Goal: Connect with others: Connect with others

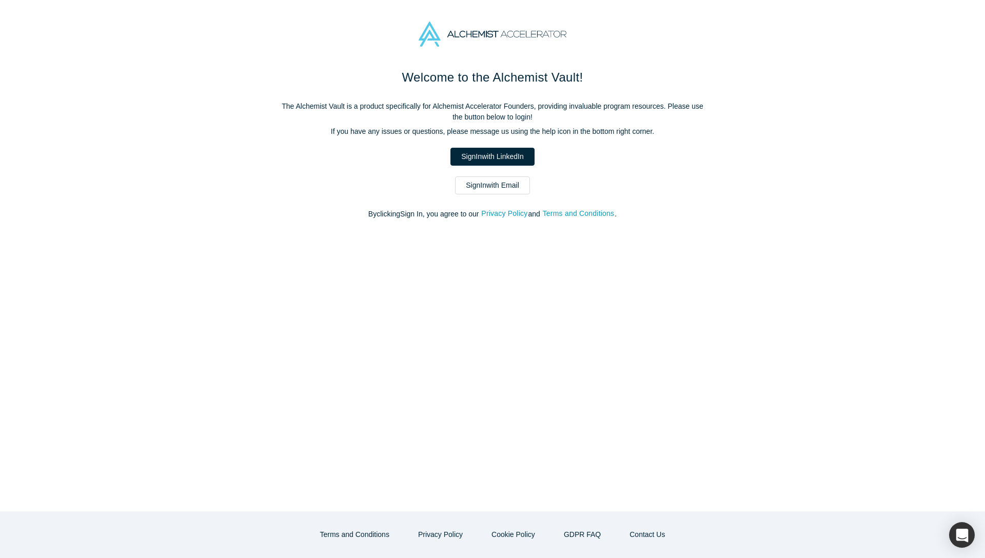
click at [487, 157] on link "Sign In with LinkedIn" at bounding box center [492, 157] width 84 height 18
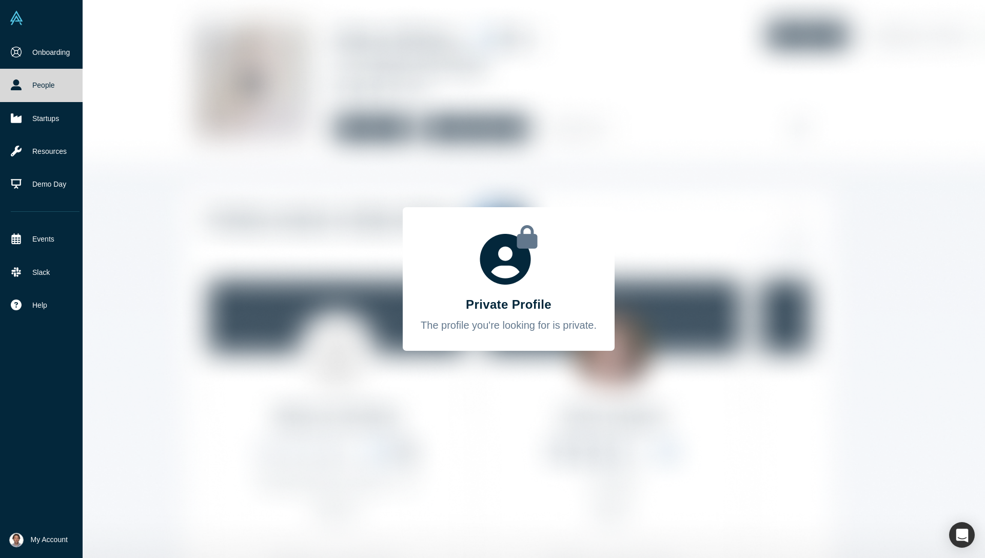
click at [14, 15] on img at bounding box center [16, 18] width 14 height 14
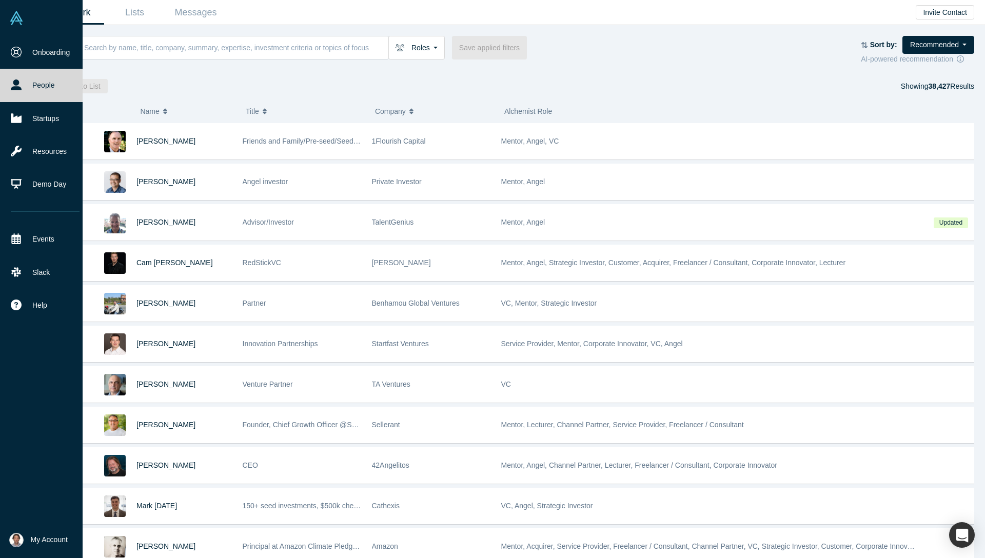
click at [55, 540] on span "My Account" at bounding box center [49, 539] width 37 height 11
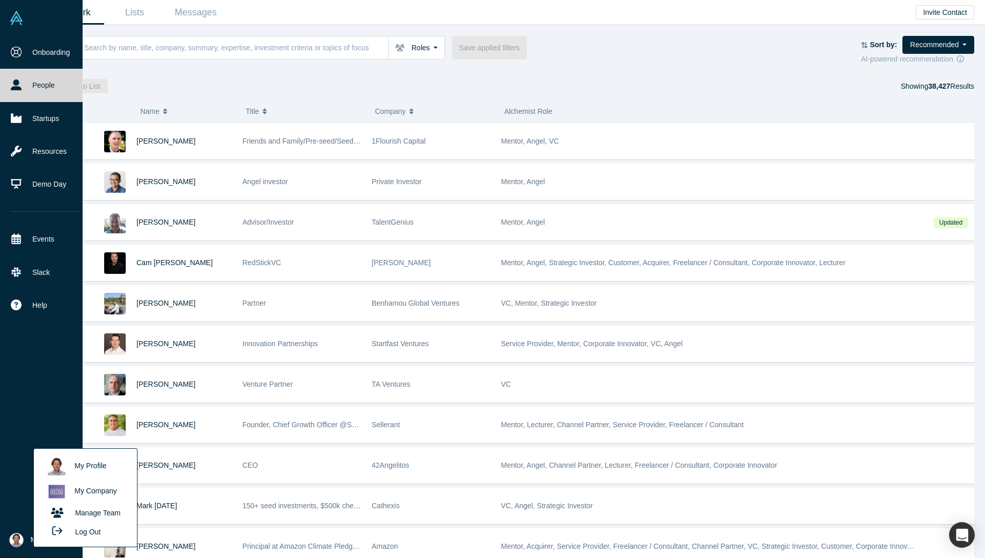
click at [72, 489] on link "My Company" at bounding box center [85, 491] width 85 height 25
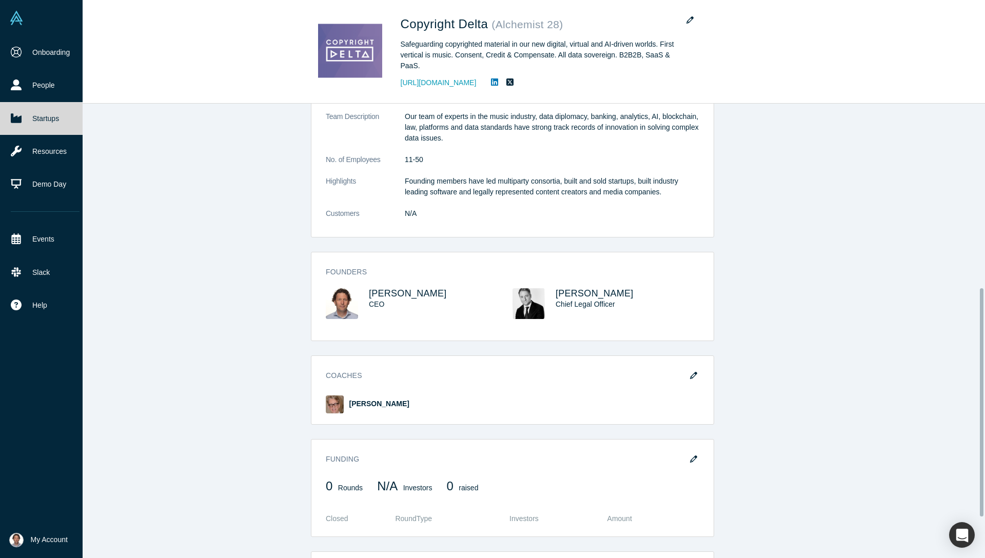
scroll to position [447, 0]
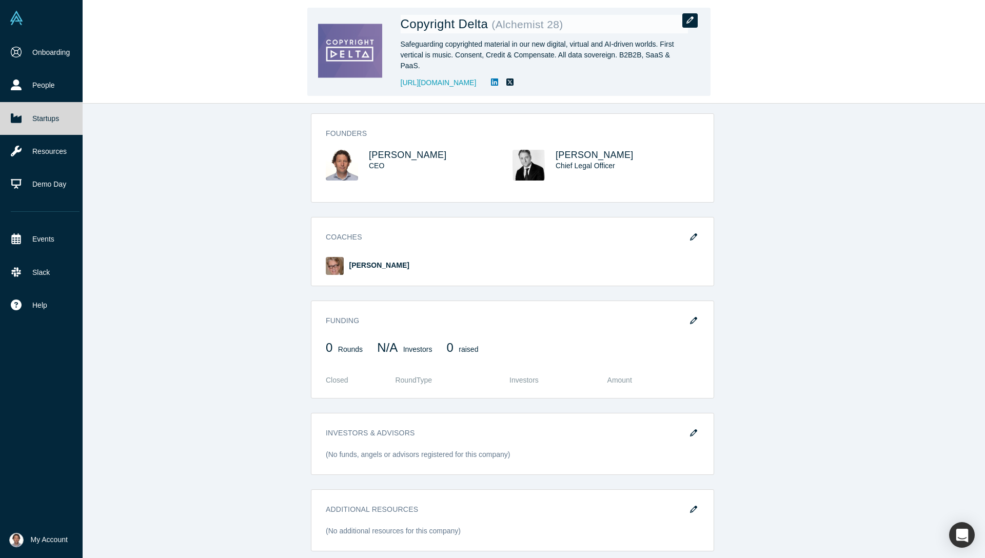
click at [692, 20] on icon "button" at bounding box center [689, 19] width 7 height 7
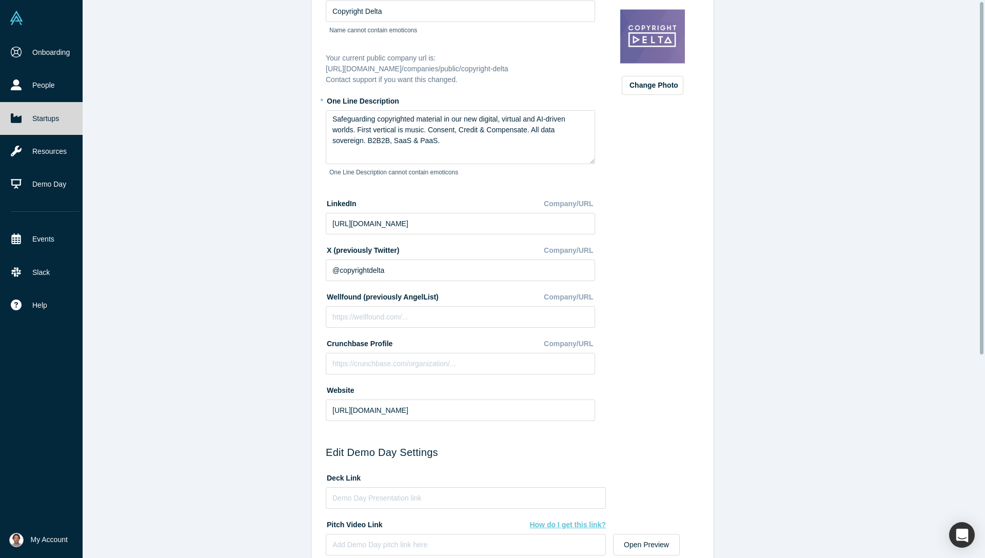
scroll to position [0, 0]
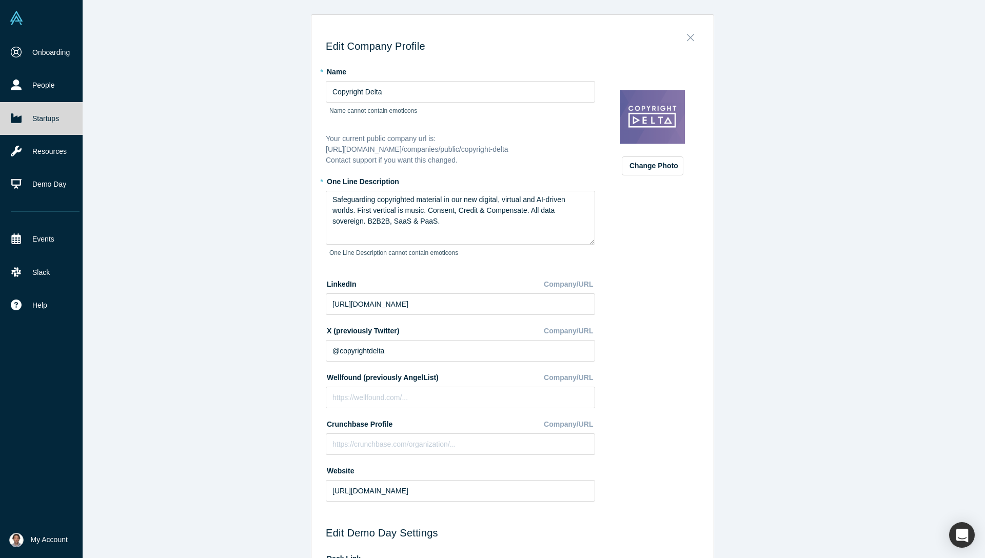
click at [689, 35] on icon "Close" at bounding box center [689, 37] width 7 height 7
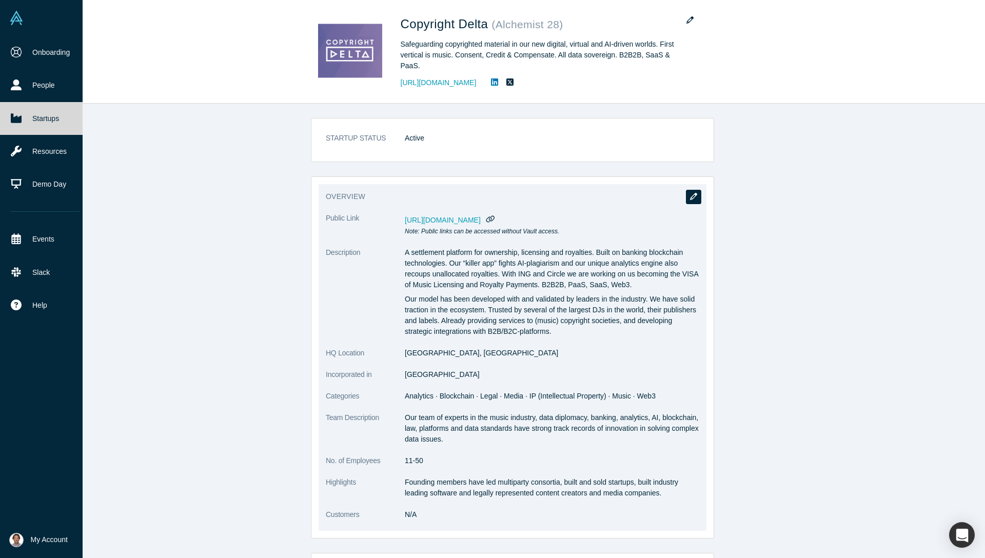
click at [690, 196] on icon "button" at bounding box center [693, 196] width 7 height 7
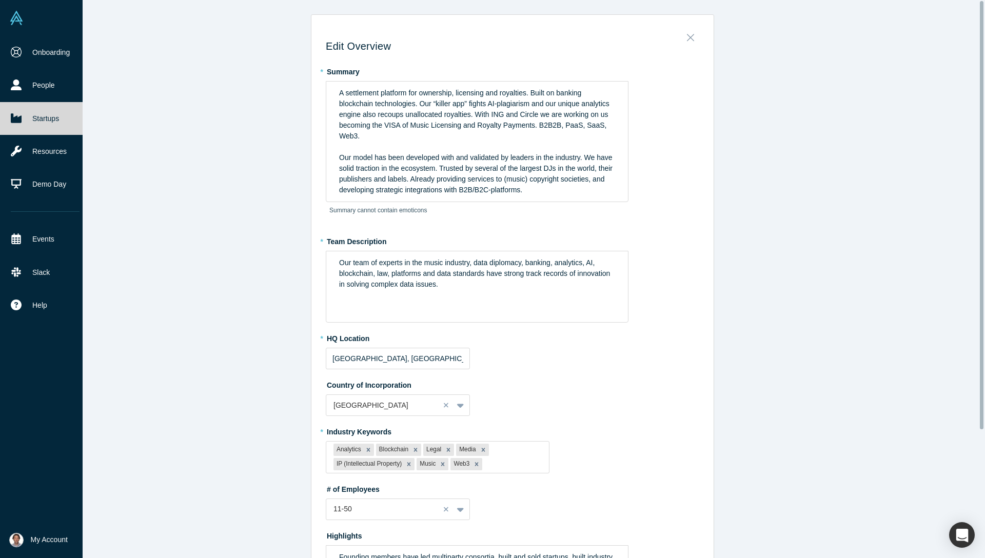
click at [682, 35] on button "Close" at bounding box center [690, 35] width 22 height 14
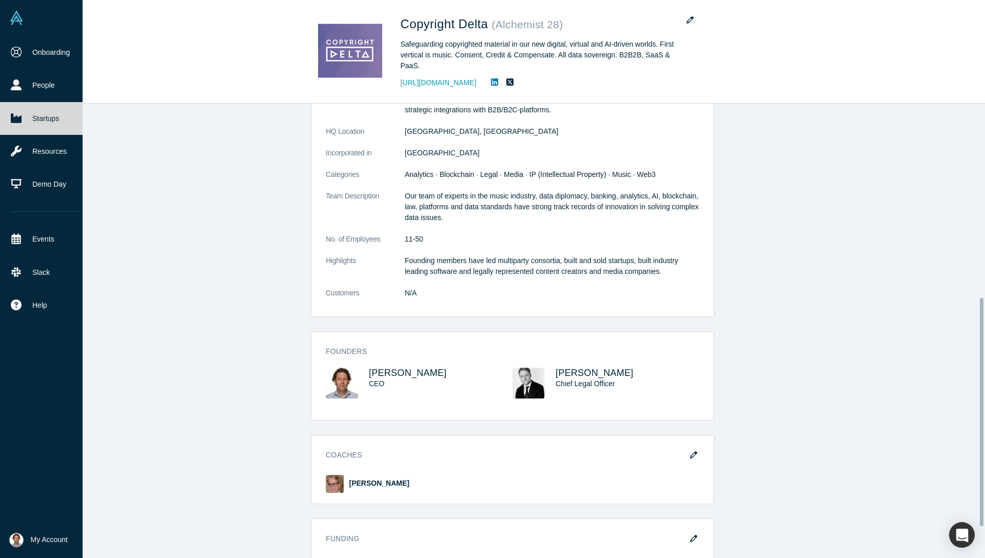
scroll to position [405, 0]
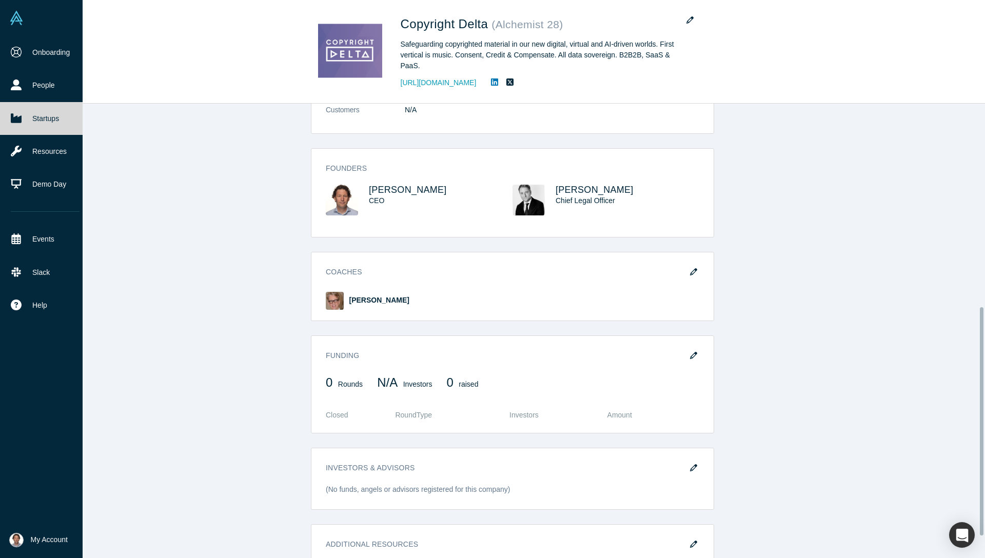
click at [445, 207] on div "Daan Archer CEO" at bounding box center [441, 200] width 144 height 31
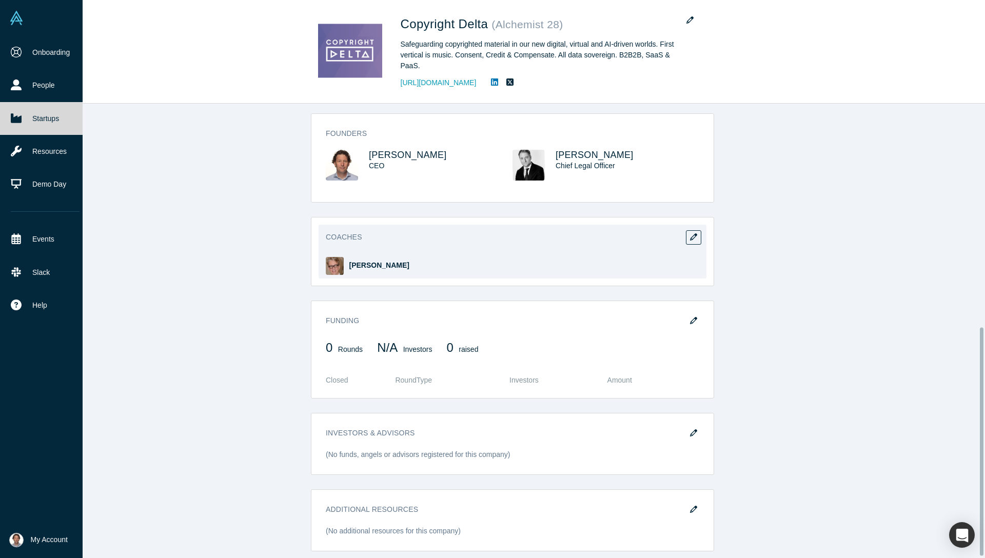
scroll to position [448, 0]
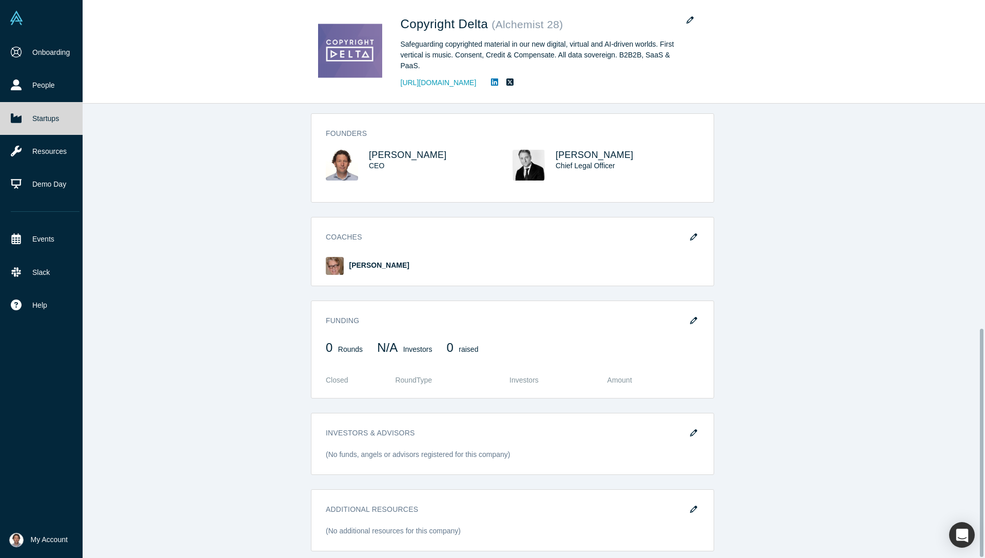
click at [668, 165] on div "Geert Theuws Chief Legal Officer" at bounding box center [627, 165] width 144 height 31
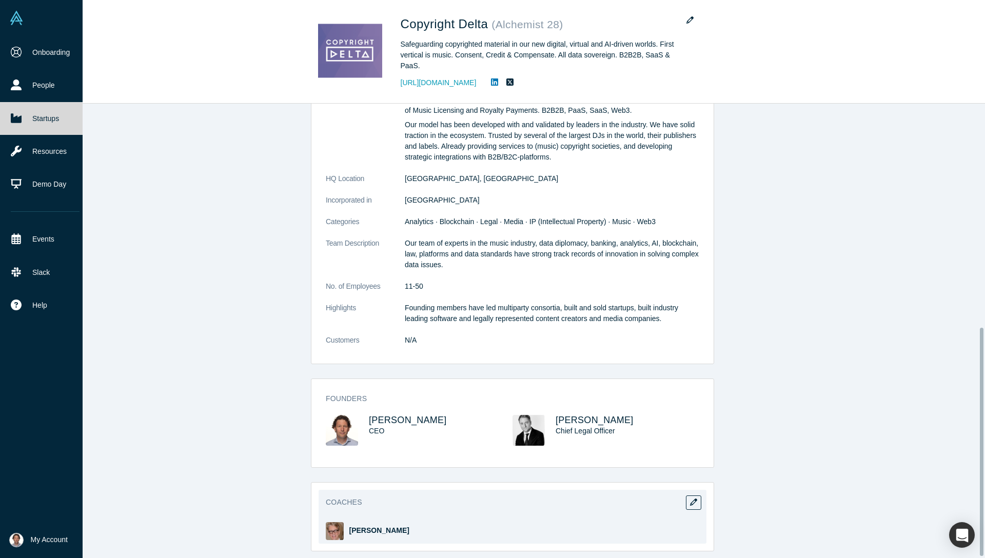
scroll to position [0, 0]
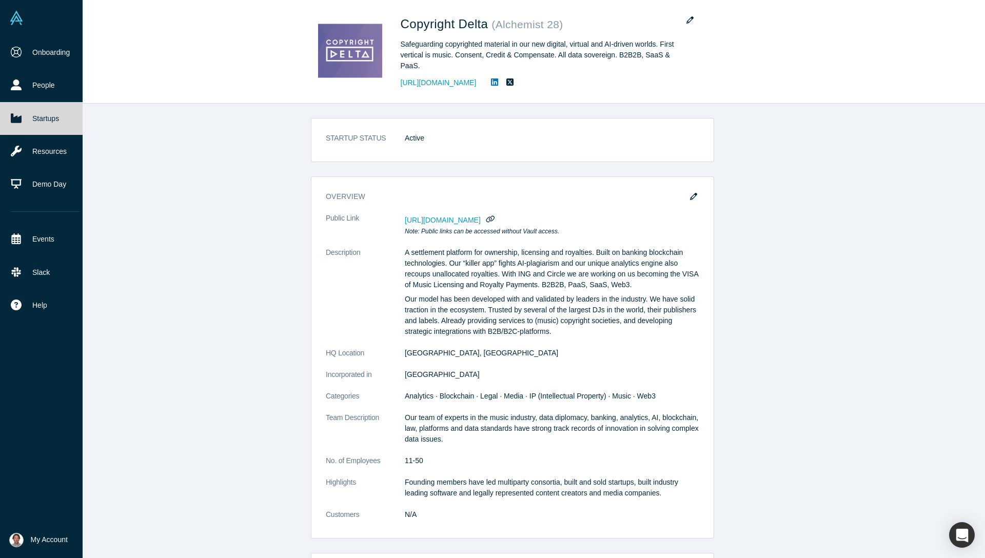
click at [46, 536] on span "My Account" at bounding box center [49, 539] width 37 height 11
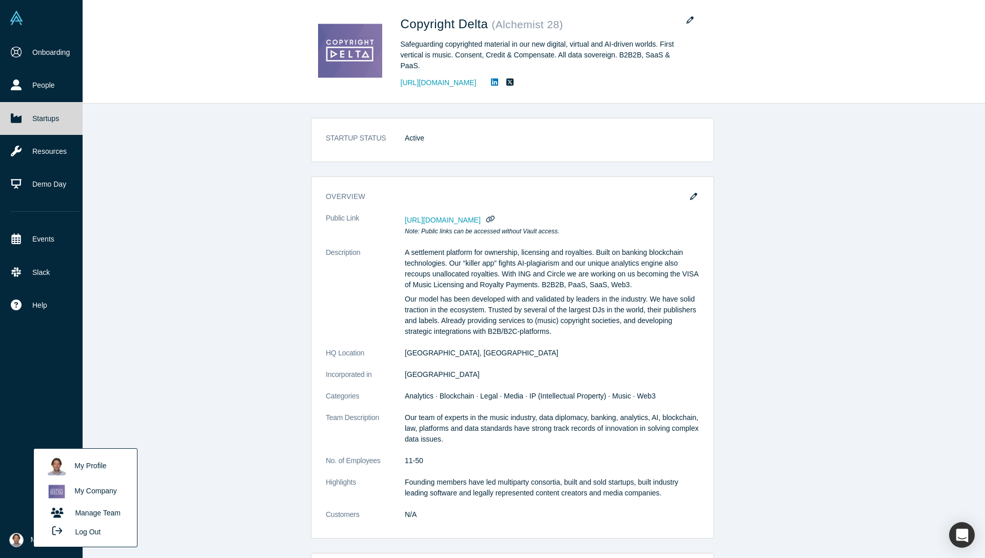
click at [76, 512] on link "Manage Team" at bounding box center [85, 513] width 85 height 18
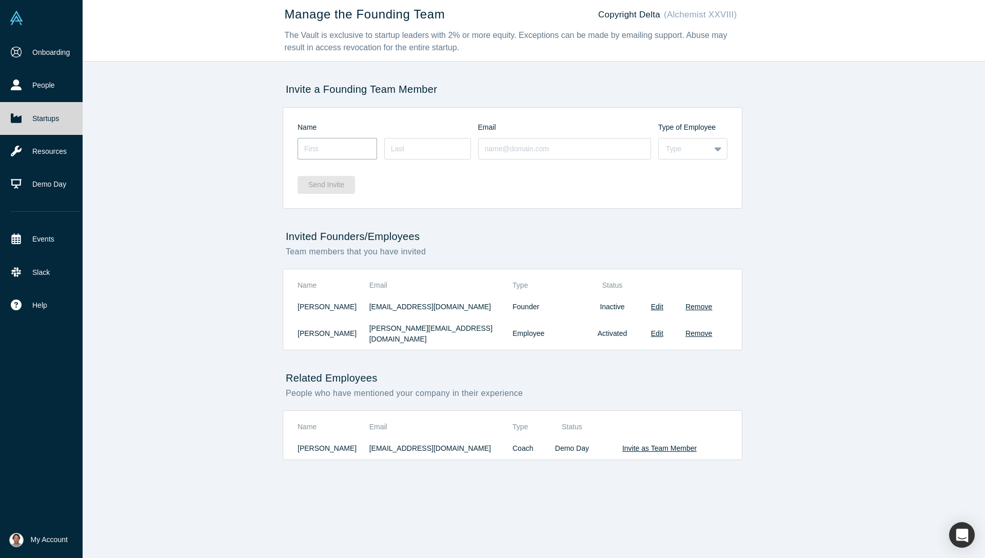
click at [336, 146] on input at bounding box center [336, 149] width 79 height 22
click at [241, 166] on div "Manage the Founding Team Copyright Delta (Alchemist XXVIII) The Vault is exclus…" at bounding box center [512, 283] width 960 height 566
click at [312, 150] on input at bounding box center [336, 149] width 79 height 22
type input "Anna"
type input "Fahey"
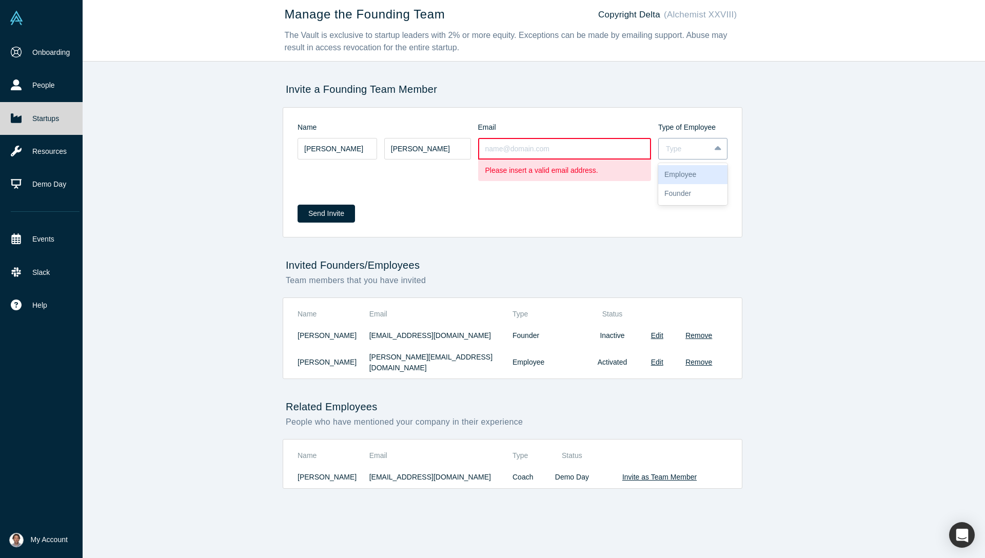
click at [699, 152] on div "Type" at bounding box center [683, 149] width 51 height 13
click at [550, 149] on input at bounding box center [564, 149] width 173 height 22
paste input "Anna Fahey <anna.fahey@copyrightdelta.com>"
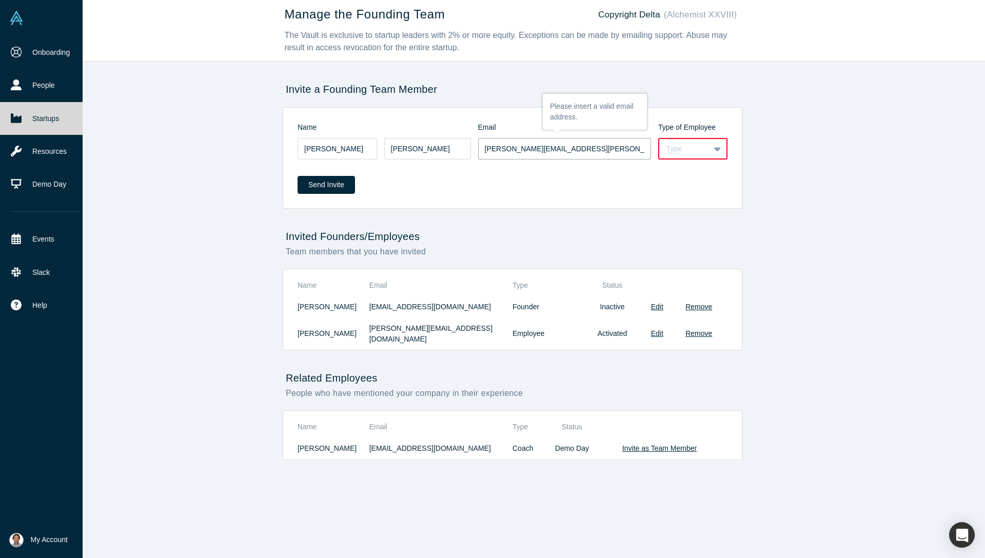
type input "anna.fahey@copyrightdelta.com"
click at [705, 145] on div "Type" at bounding box center [684, 149] width 50 height 13
click at [692, 173] on div "Employee" at bounding box center [692, 174] width 69 height 19
click at [327, 186] on button "Send Invite" at bounding box center [325, 185] width 57 height 18
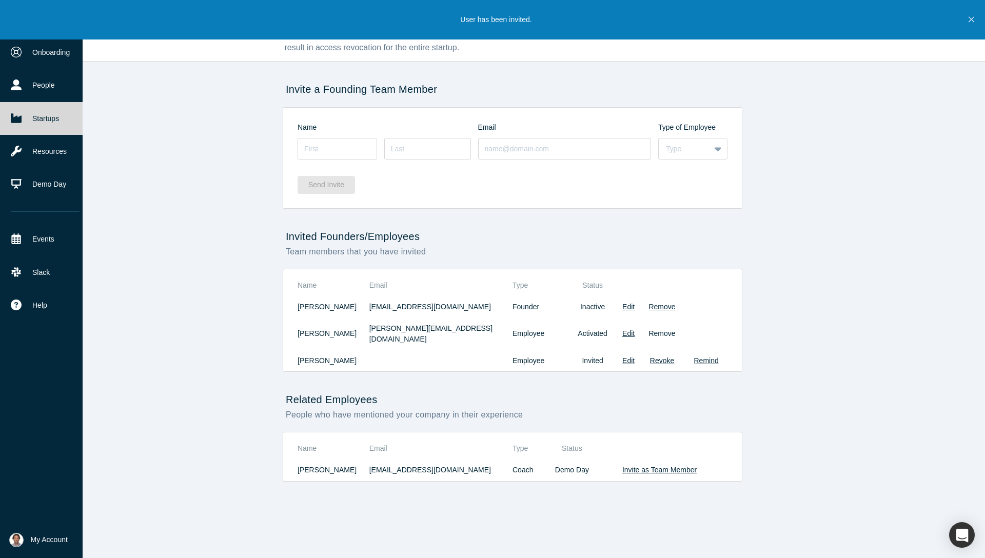
click at [665, 329] on button "Remove" at bounding box center [661, 333] width 27 height 11
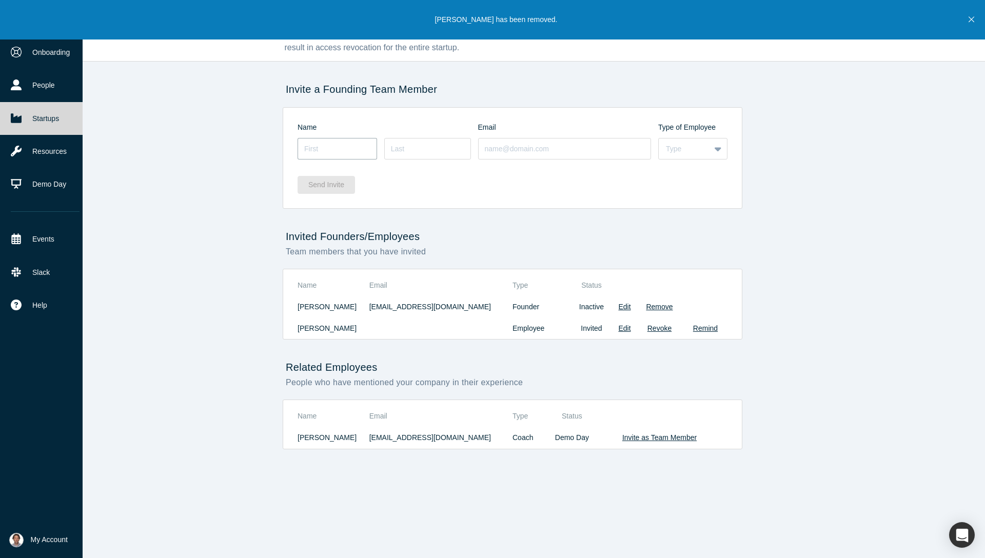
click at [334, 153] on input at bounding box center [336, 149] width 79 height 22
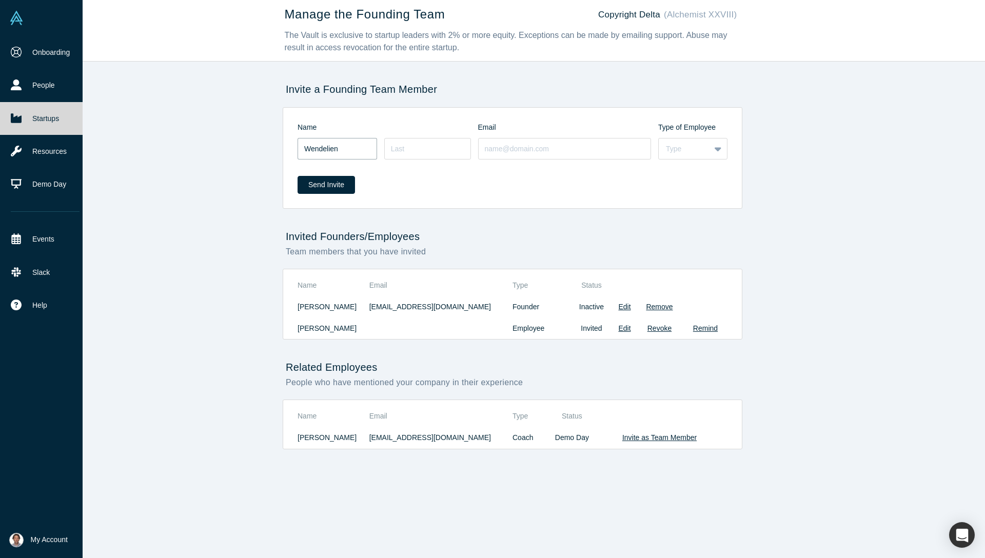
type input "Wendelien"
type input "Hebly"
type input "Wendelien"
paste input "Wendelien Hebly <wendelien.hebly@copyrightdelta.com>"
type input "wendelien.hebly@copyrightdelta.com"
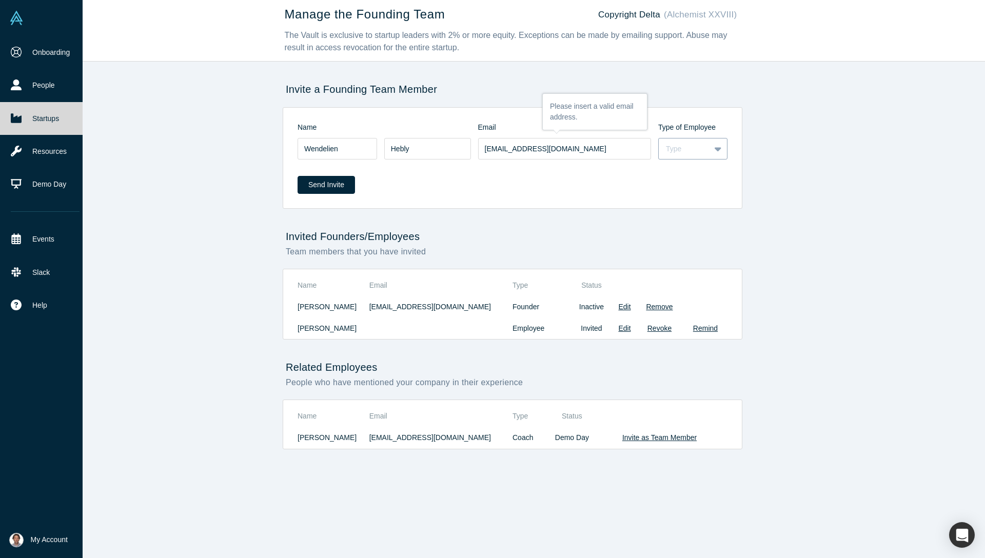
click at [679, 148] on div "Type" at bounding box center [684, 149] width 37 height 11
click at [684, 175] on div "Employee" at bounding box center [692, 174] width 69 height 19
click at [328, 188] on button "Send Invite" at bounding box center [325, 185] width 57 height 18
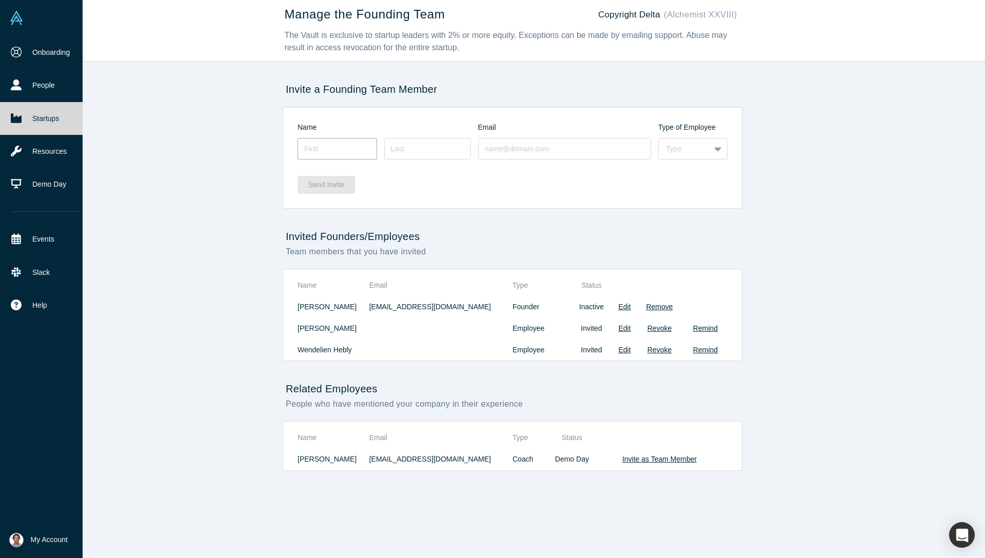
click at [315, 148] on input at bounding box center [336, 149] width 79 height 22
type input "Turo"
type input "Pekari"
paste input "Turo Pekari <turo.pekari@copyrightdelta.com>"
type input "turo.pekari@copyrightdelta.com"
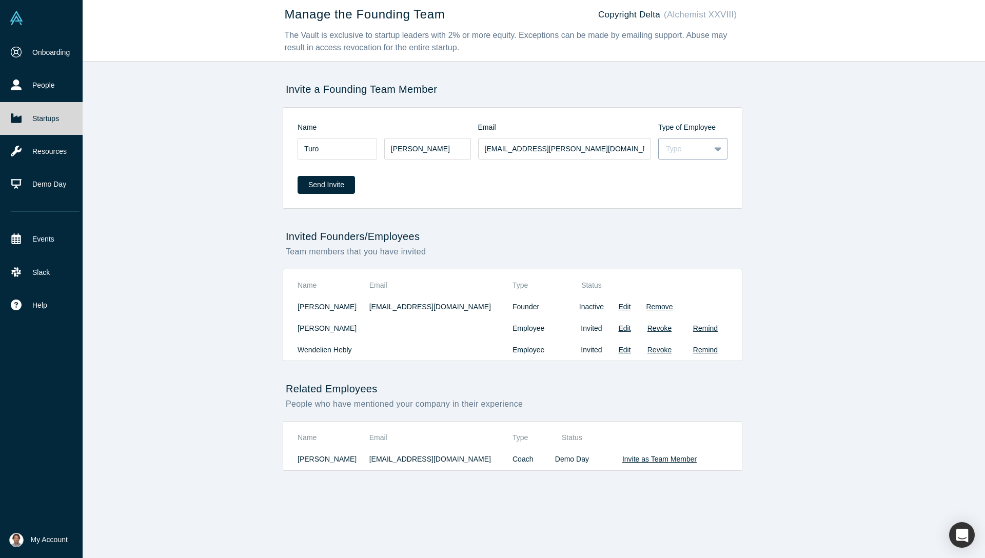
click at [673, 148] on div "Type" at bounding box center [684, 149] width 37 height 11
click at [673, 170] on div "Employee" at bounding box center [692, 174] width 69 height 19
click at [318, 184] on button "Send Invite" at bounding box center [325, 185] width 57 height 18
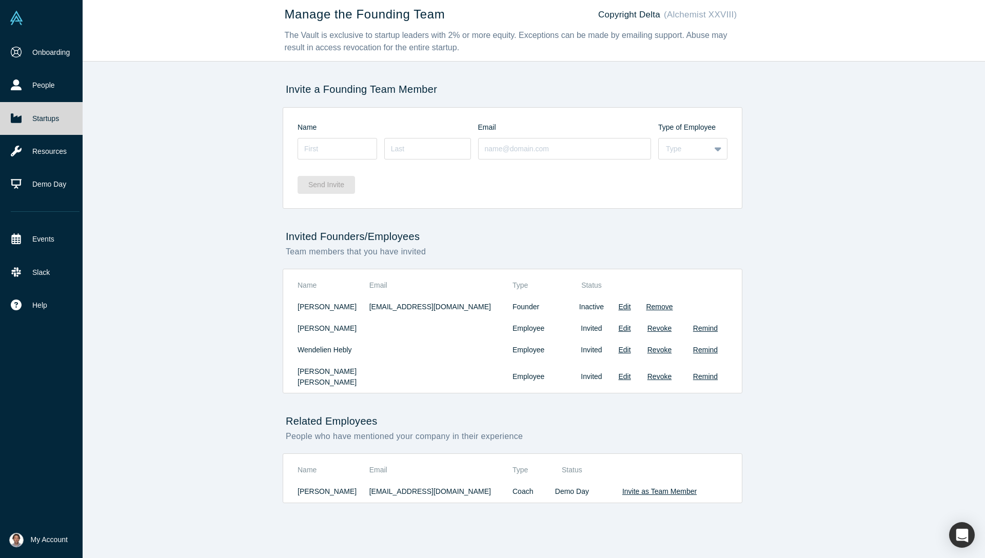
click at [248, 246] on div "Manage the Founding Team Copyright Delta (Alchemist XXVIII) The Vault is exclus…" at bounding box center [512, 283] width 960 height 566
click at [18, 83] on icon at bounding box center [16, 84] width 11 height 11
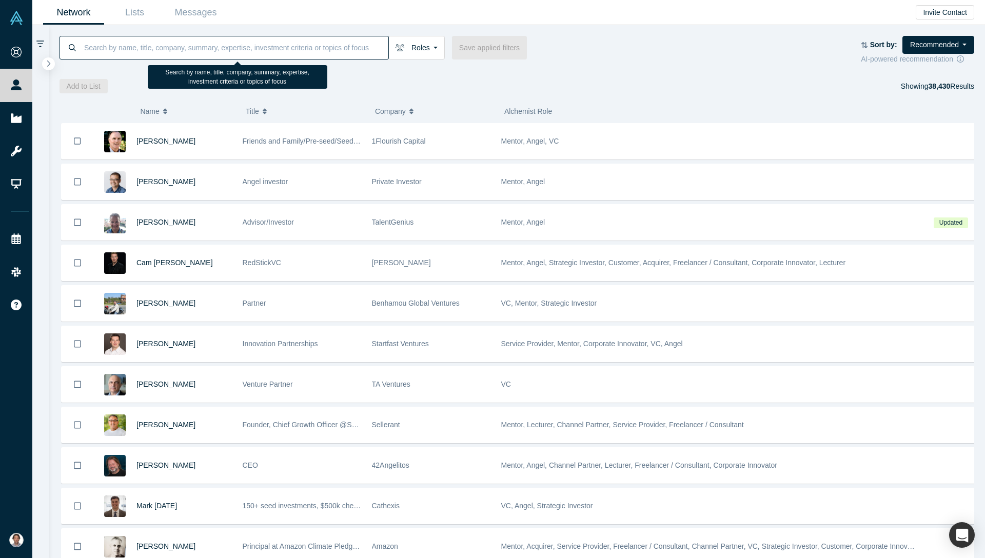
click at [168, 46] on input at bounding box center [235, 47] width 305 height 24
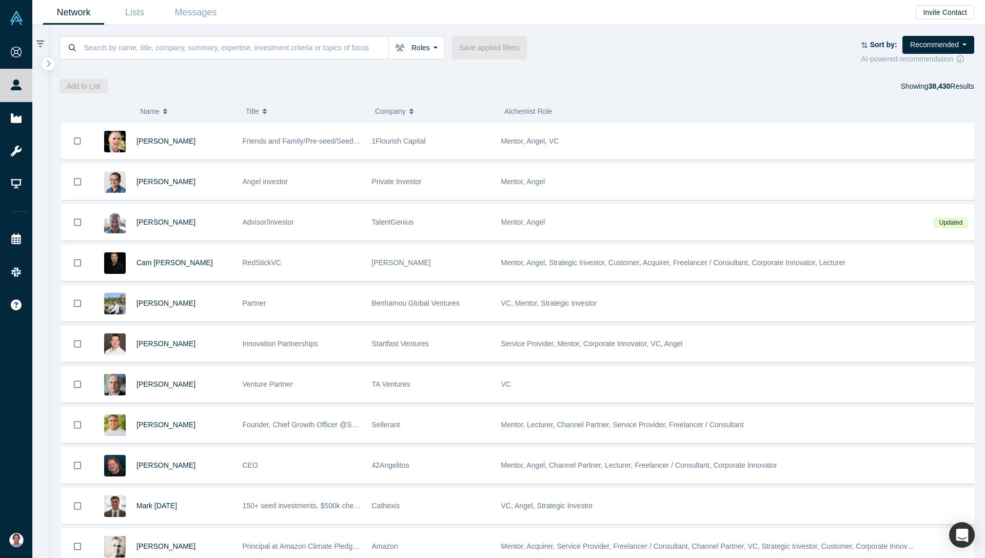
click at [31, 539] on span "My Account" at bounding box center [31, 539] width 0 height 11
click at [91, 514] on link "Manage Team" at bounding box center [85, 513] width 85 height 18
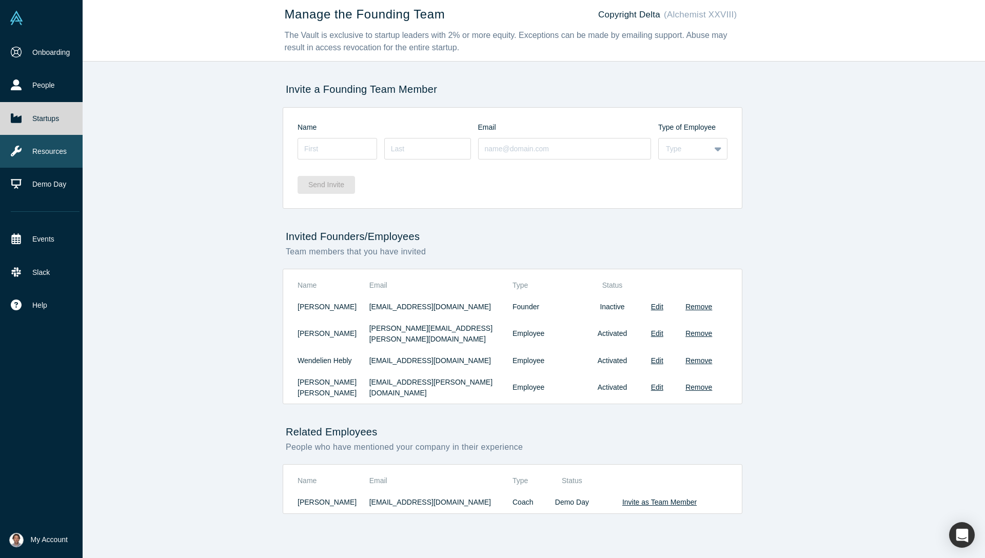
click at [39, 149] on link "Resources" at bounding box center [45, 151] width 90 height 33
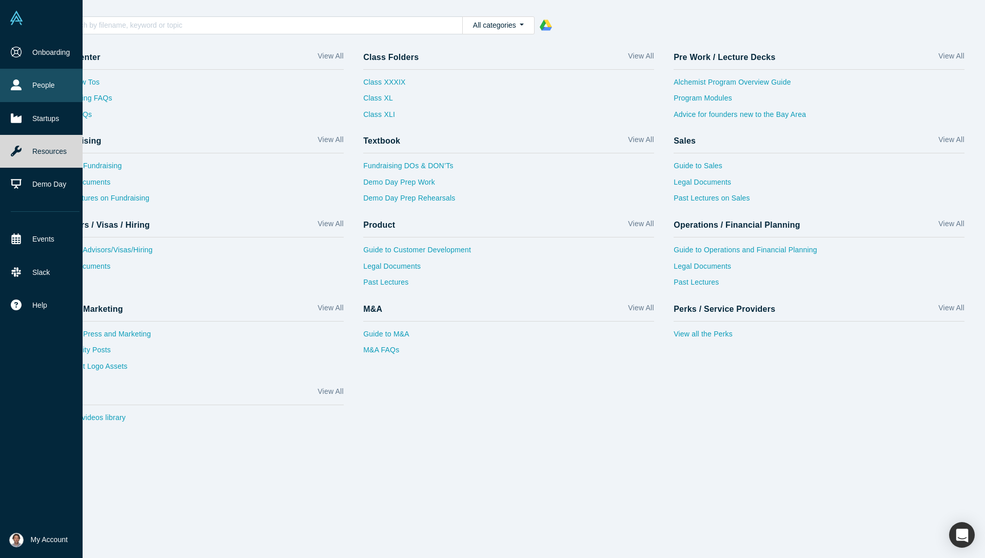
click at [40, 86] on link "People" at bounding box center [45, 85] width 90 height 33
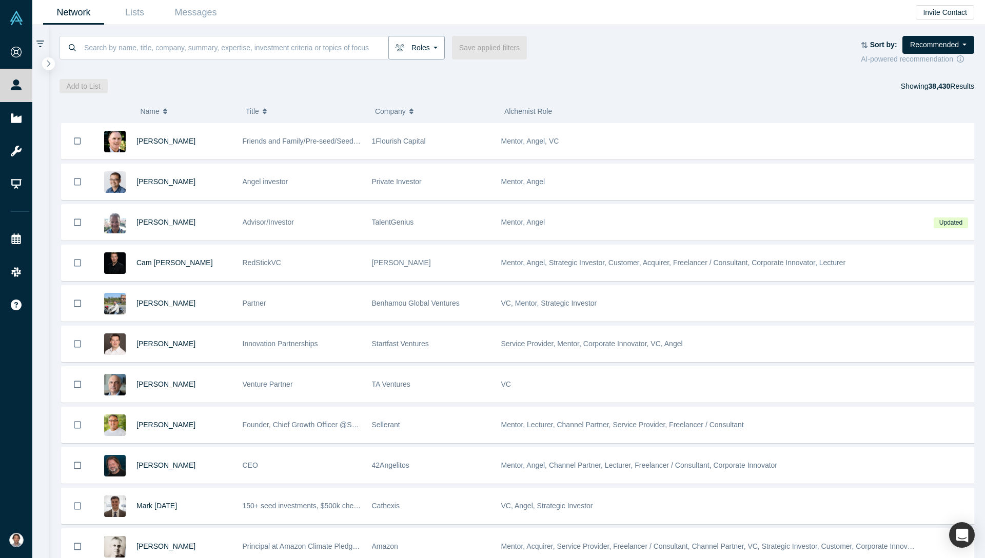
click at [432, 53] on button "Roles" at bounding box center [416, 48] width 56 height 24
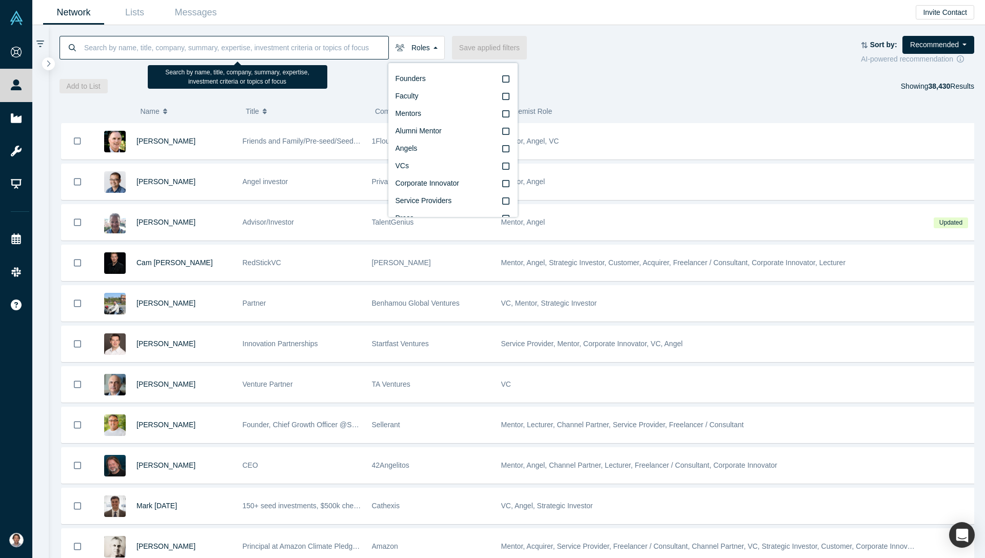
click at [293, 45] on input at bounding box center [235, 47] width 305 height 24
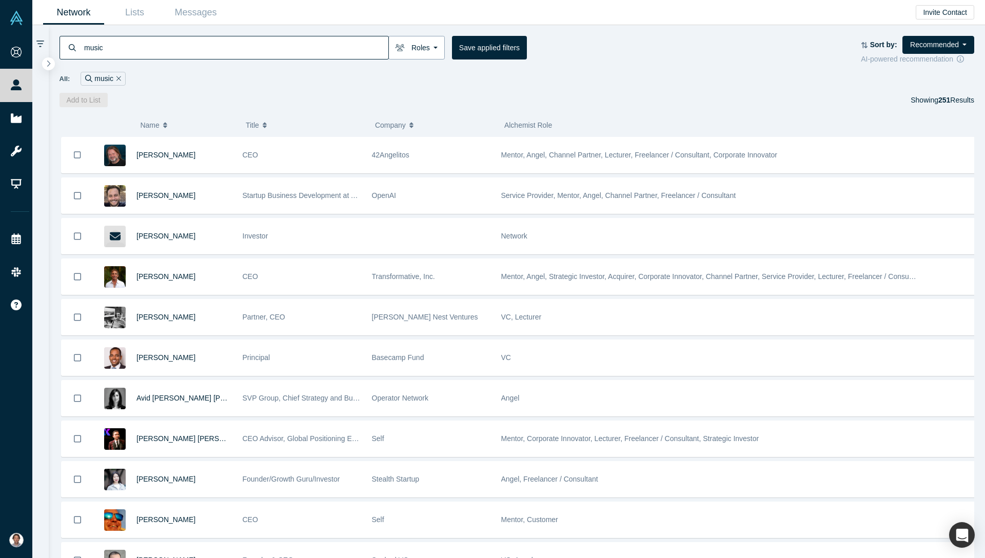
click at [431, 45] on button "Roles" at bounding box center [416, 48] width 56 height 24
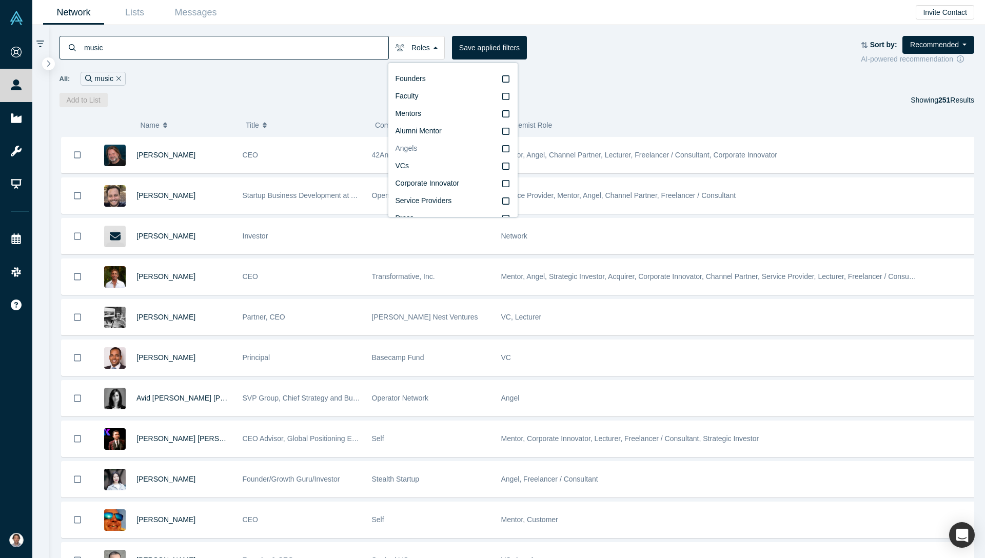
click at [502, 148] on icon at bounding box center [505, 149] width 7 height 8
click at [0, 0] on input "Angels" at bounding box center [0, 0] width 0 height 0
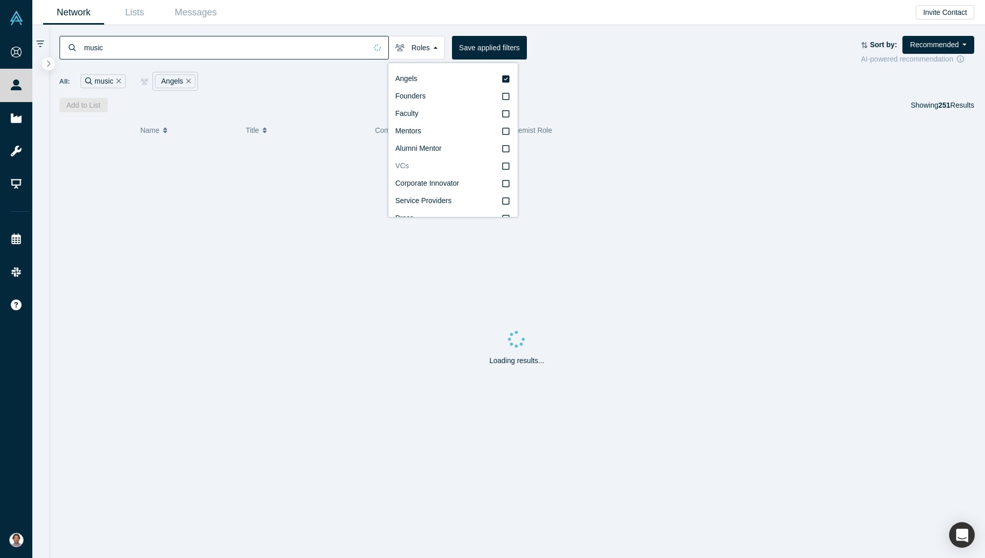
click at [502, 166] on icon at bounding box center [505, 166] width 7 height 8
click at [0, 0] on input "VCs" at bounding box center [0, 0] width 0 height 0
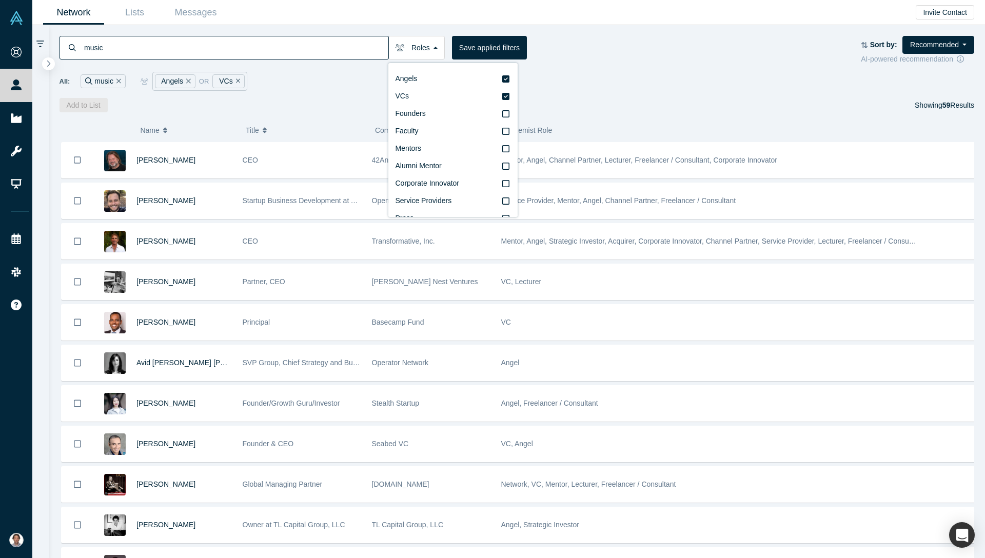
click at [361, 18] on div "Network Lists Messages Invite Contact" at bounding box center [508, 12] width 952 height 25
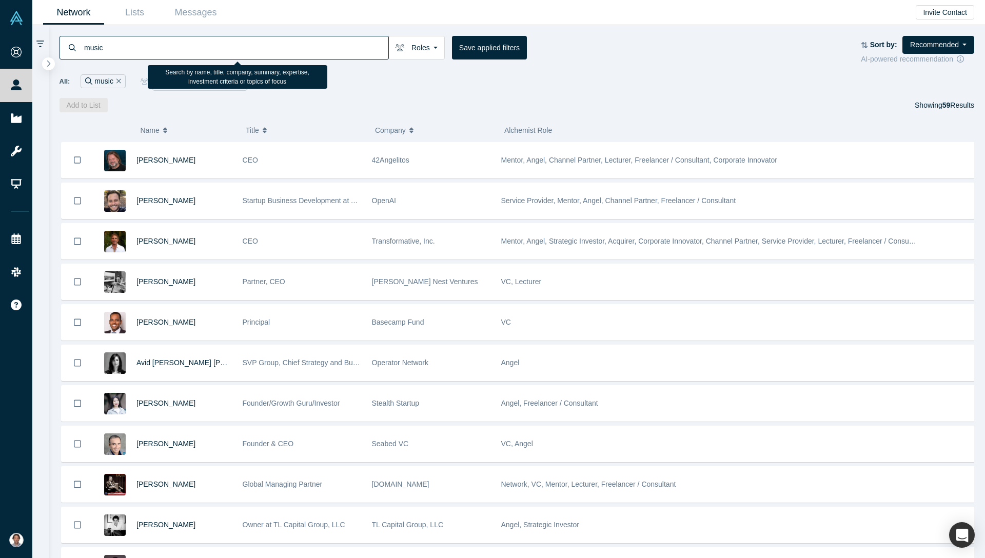
click at [83, 48] on input "music" at bounding box center [235, 47] width 305 height 24
click at [84, 48] on input "music" at bounding box center [235, 47] width 305 height 24
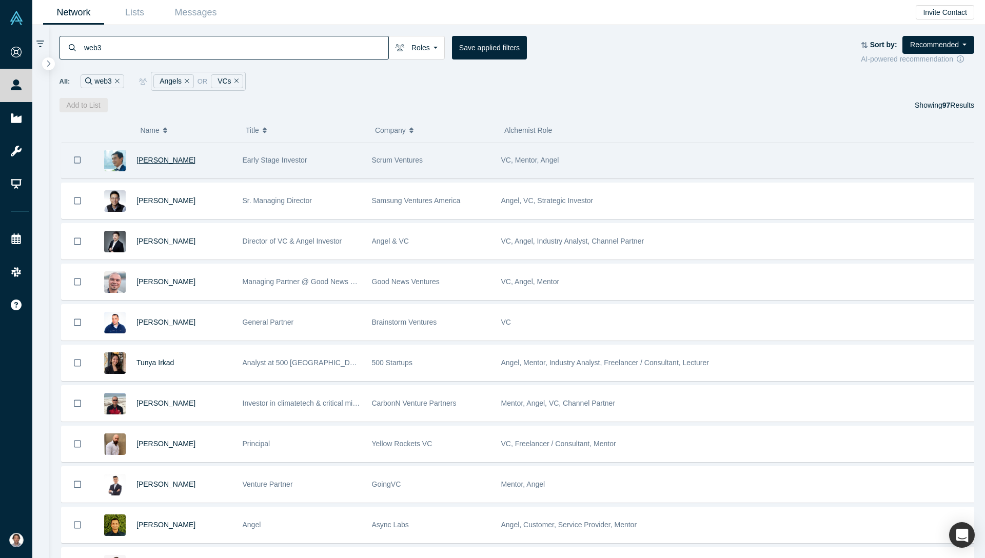
type input "web3"
click at [146, 159] on span "Ray Lian" at bounding box center [165, 160] width 59 height 8
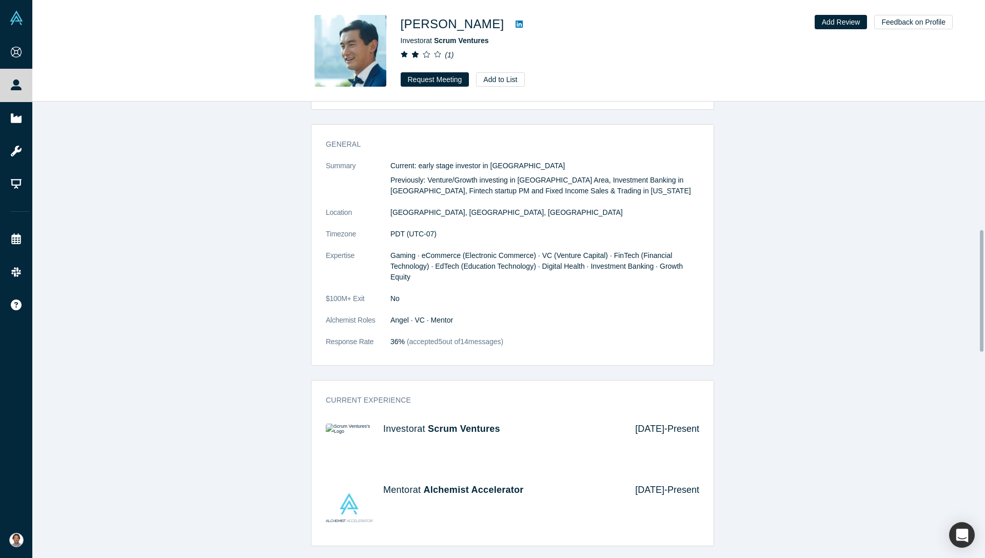
scroll to position [487, 0]
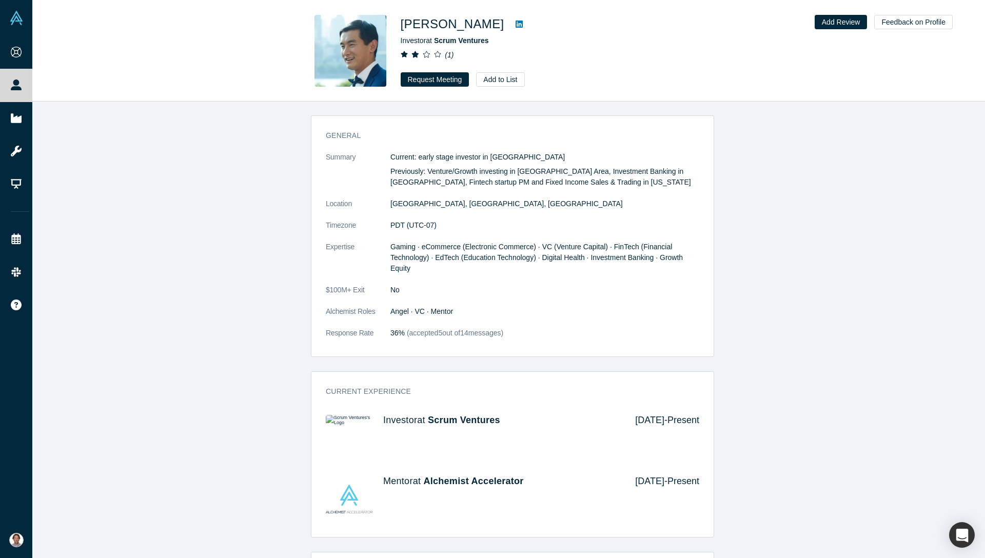
click at [394, 247] on span "Gaming · eCommerce (Electronic Commerce) · VC (Venture Capital) · FinTech (Fina…" at bounding box center [536, 258] width 292 height 30
click at [622, 247] on span "Gaming · eCommerce (Electronic Commerce) · VC (Venture Capital) · FinTech (Fina…" at bounding box center [536, 258] width 292 height 30
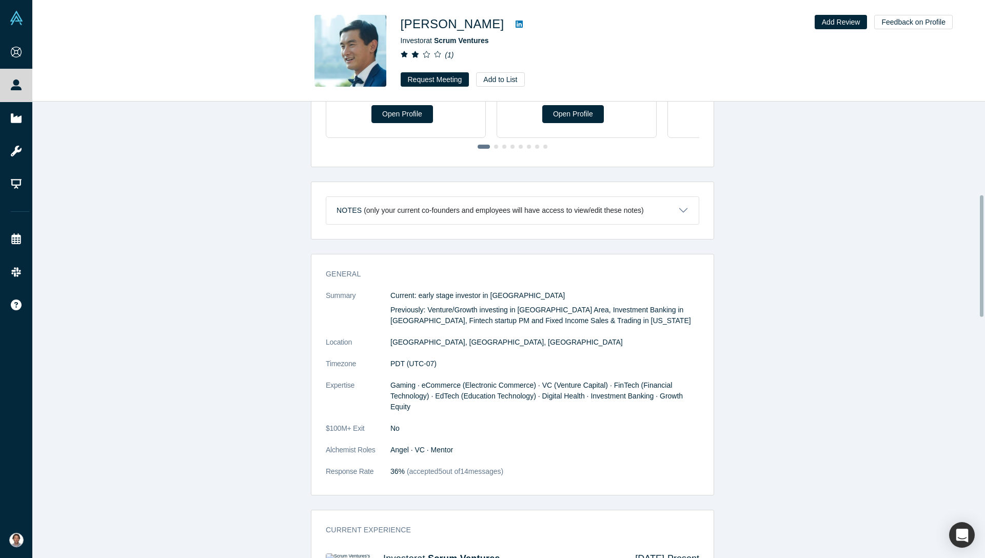
scroll to position [369, 0]
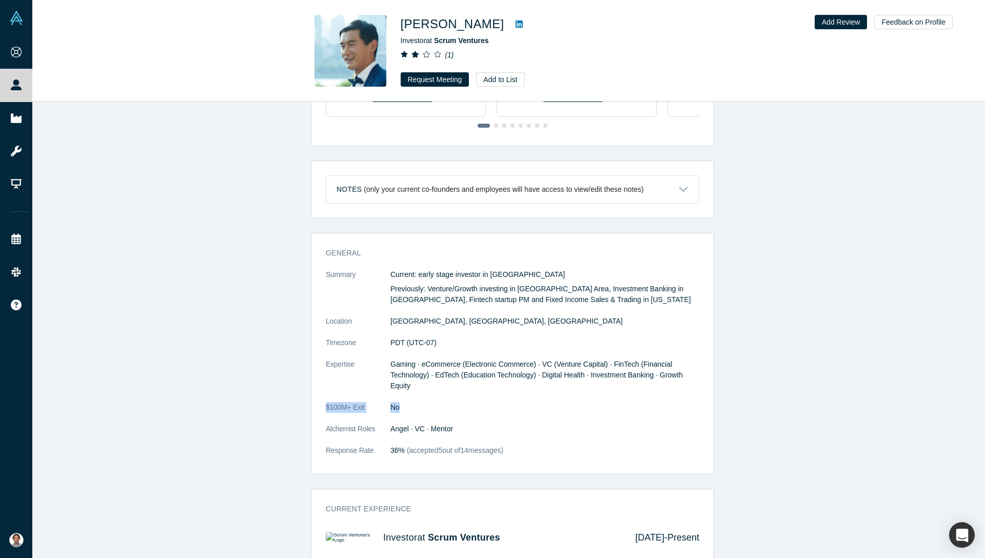
drag, startPoint x: 320, startPoint y: 406, endPoint x: 395, endPoint y: 406, distance: 74.4
click at [395, 406] on div "General Summary Current: early stage investor in SF Bay Area Previously: Ventur…" at bounding box center [512, 356] width 402 height 233
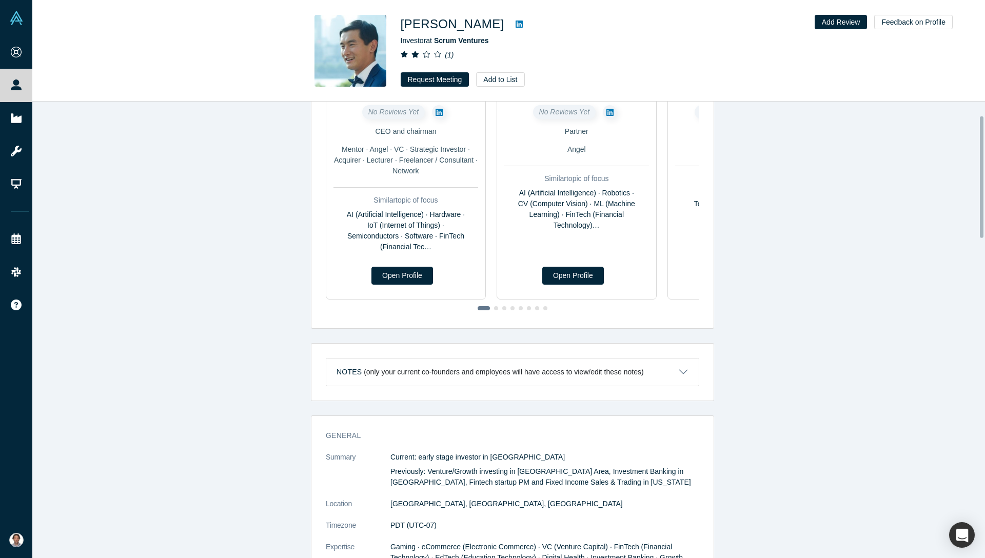
scroll to position [0, 0]
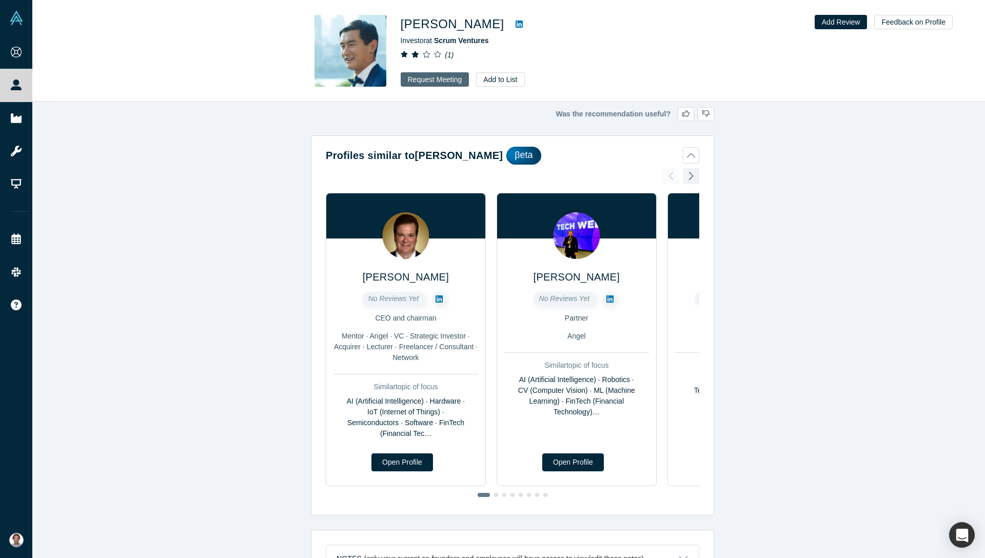
click at [440, 79] on button "Request Meeting" at bounding box center [434, 79] width 69 height 14
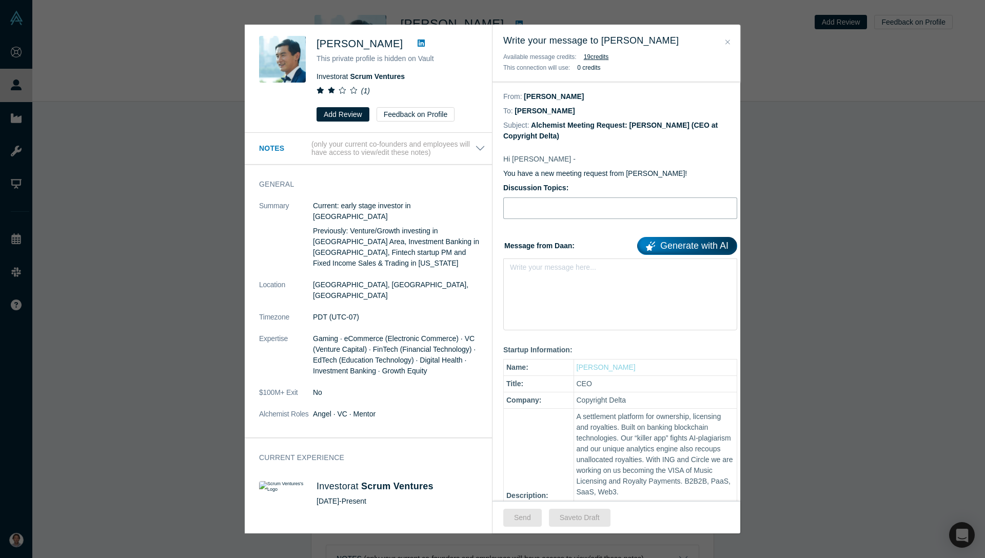
click at [523, 211] on input "Discussion Topics:" at bounding box center [620, 208] width 234 height 22
click at [729, 42] on icon "Close" at bounding box center [727, 41] width 5 height 7
